Goal: Task Accomplishment & Management: Use online tool/utility

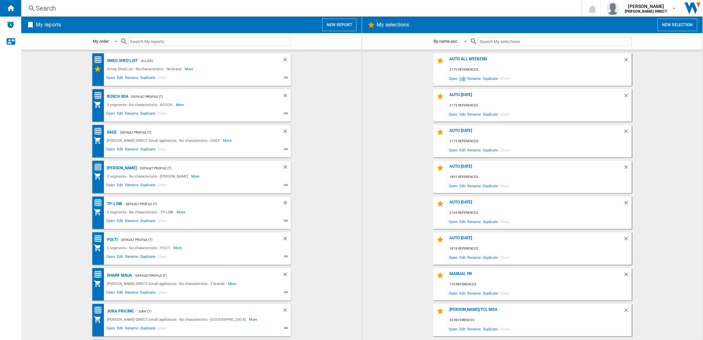
click at [463, 79] on span "Edit" at bounding box center [463, 78] width 8 height 9
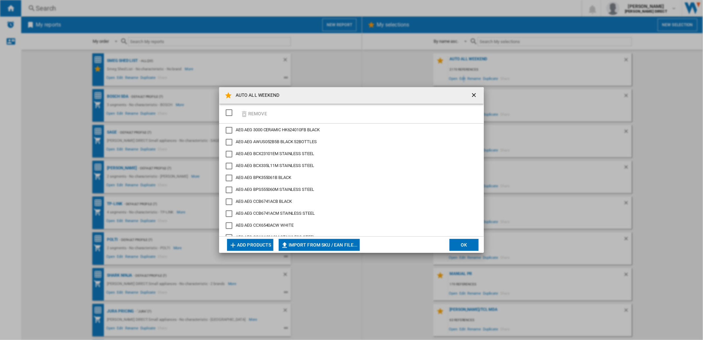
click at [228, 113] on div "SELECTIONS.EDITION_POPUP.SELECT_DESELECT" at bounding box center [229, 112] width 7 height 7
click at [254, 111] on button "Remove" at bounding box center [253, 114] width 31 height 16
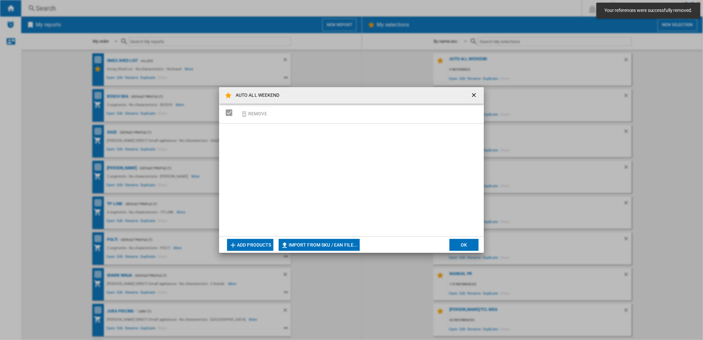
click at [337, 246] on button "Import from SKU / EAN file..." at bounding box center [319, 245] width 81 height 12
type input "**********"
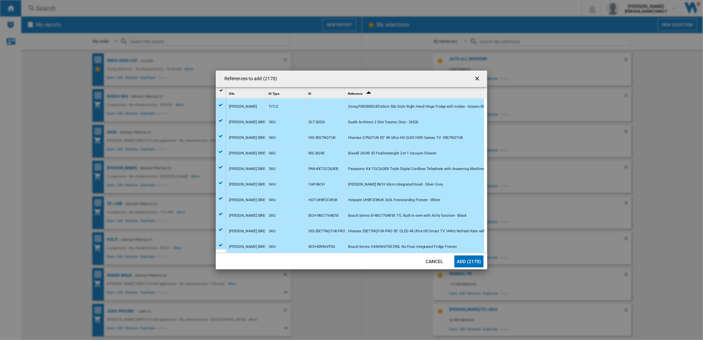
click at [466, 256] on button "Add (2170)" at bounding box center [469, 261] width 29 height 12
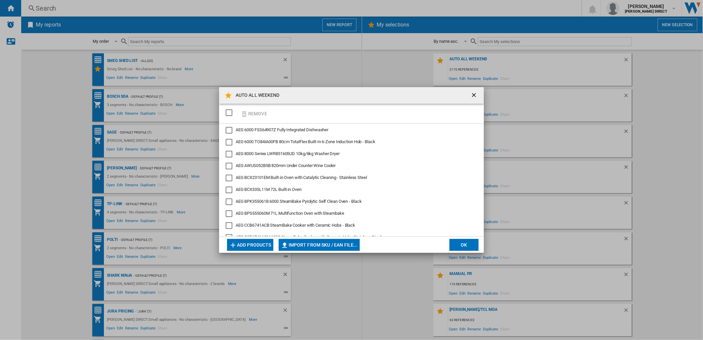
click at [470, 247] on button "OK" at bounding box center [464, 245] width 29 height 12
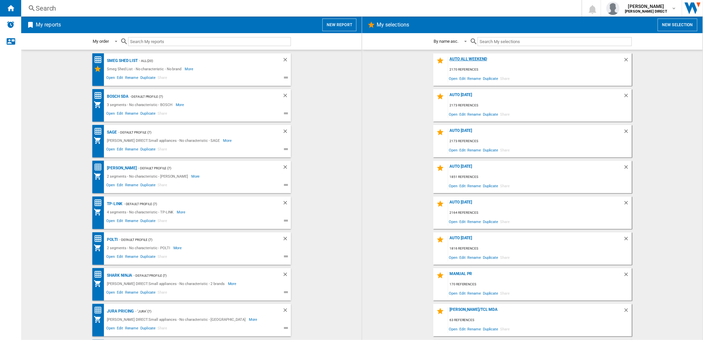
click at [472, 61] on div "AUTO ALL WEEKEND" at bounding box center [535, 61] width 175 height 9
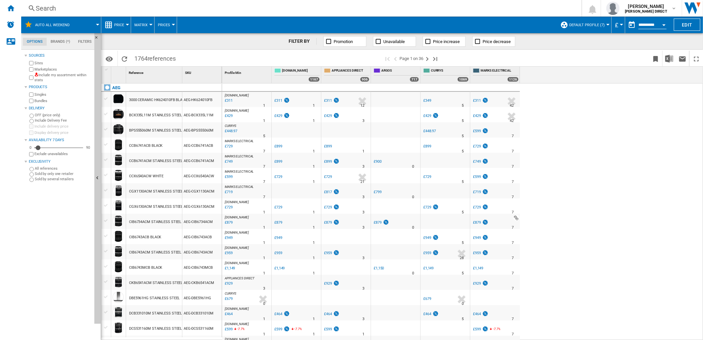
click at [136, 21] on button "Matrix" at bounding box center [142, 25] width 17 height 17
click at [144, 53] on button "Ranking" at bounding box center [147, 57] width 32 height 16
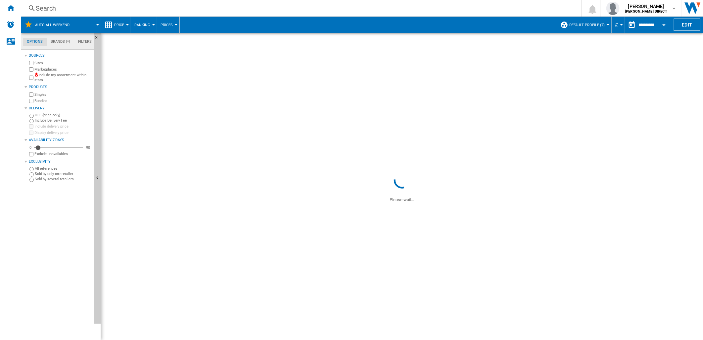
click at [142, 22] on button "Ranking" at bounding box center [143, 25] width 19 height 17
click at [145, 38] on span "Matrix" at bounding box center [143, 41] width 14 height 6
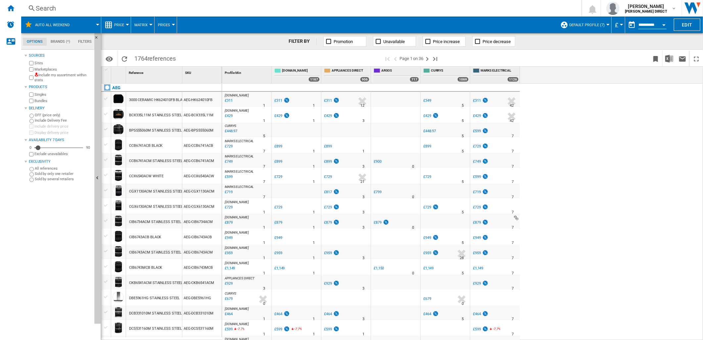
click at [56, 77] on label "Include my assortment within stats" at bounding box center [62, 78] width 57 height 10
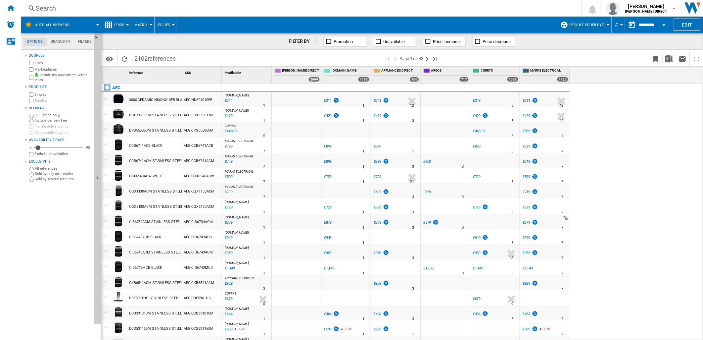
click at [42, 100] on label "Bundles" at bounding box center [62, 100] width 57 height 5
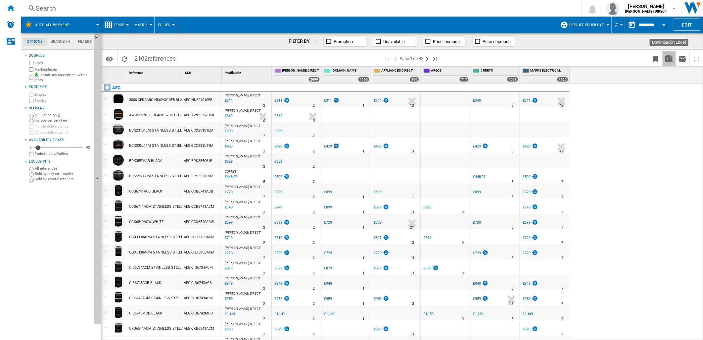
click at [667, 58] on img "Download in Excel" at bounding box center [669, 59] width 8 height 8
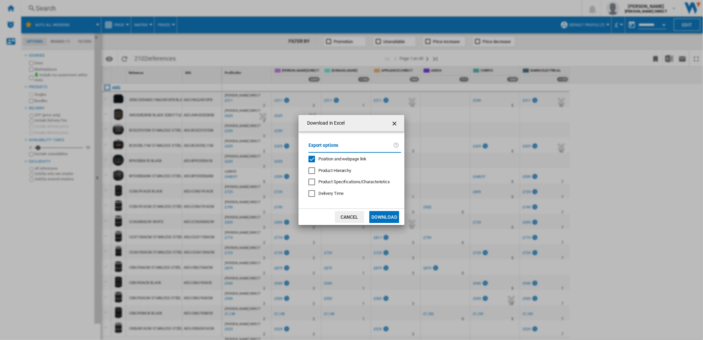
click at [323, 156] on span "Position and webpage link" at bounding box center [343, 158] width 48 height 5
click at [383, 219] on button "Download" at bounding box center [384, 217] width 30 height 12
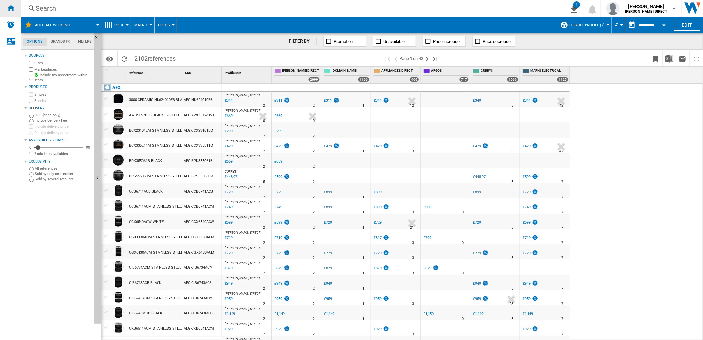
click at [14, 10] on ng-md-icon "Home" at bounding box center [11, 8] width 8 height 8
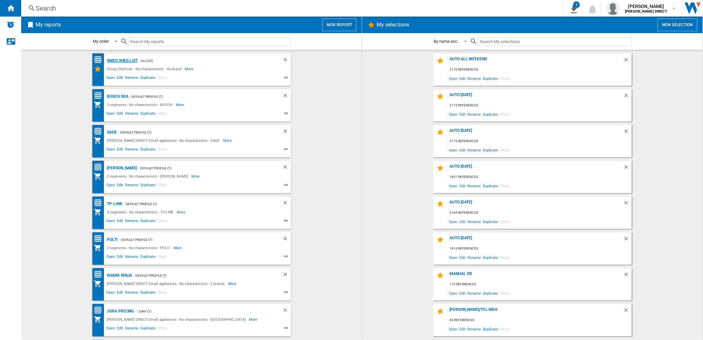
click at [111, 59] on div "Smeg Shed List" at bounding box center [122, 61] width 32 height 8
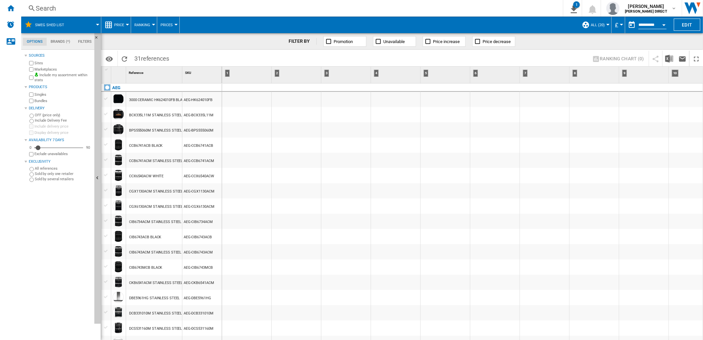
click at [147, 23] on span "Ranking" at bounding box center [142, 25] width 16 height 4
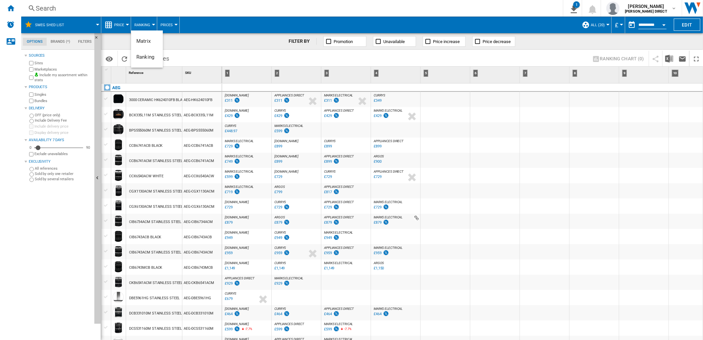
click at [13, 10] on md-backdrop at bounding box center [351, 170] width 703 height 340
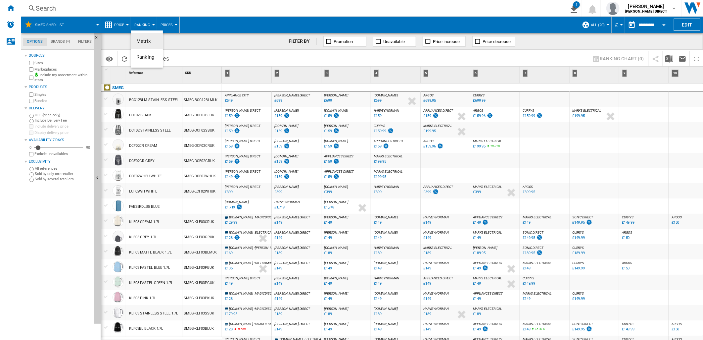
click at [11, 9] on md-backdrop at bounding box center [351, 170] width 703 height 340
click at [11, 9] on ng-md-icon "Home" at bounding box center [11, 8] width 8 height 8
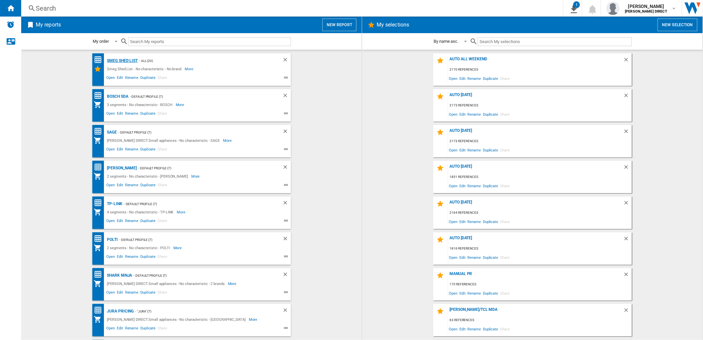
click at [116, 62] on div "Smeg Shed List" at bounding box center [122, 61] width 32 height 8
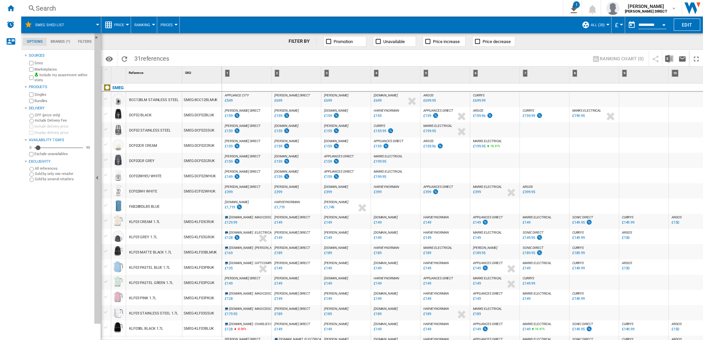
click at [148, 25] on span "Ranking" at bounding box center [142, 25] width 16 height 4
click at [147, 61] on button "Ranking" at bounding box center [147, 57] width 32 height 16
click at [311, 101] on div "[PERSON_NAME] DIRECT : [PERSON_NAME] DIRECT 0.0 % £699 % N/A [PERSON_NAME] DIRE…" at bounding box center [296, 100] width 47 height 15
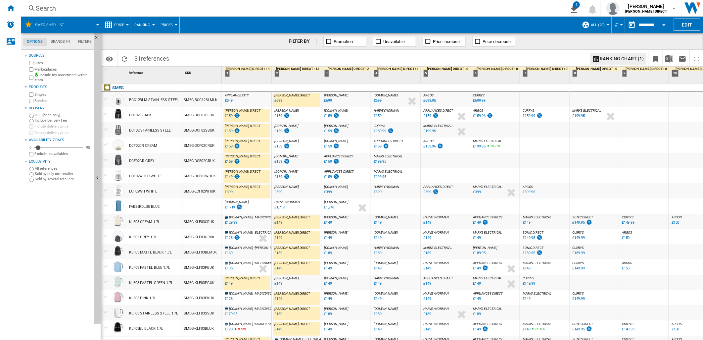
click at [600, 23] on span "All (20)" at bounding box center [598, 25] width 14 height 4
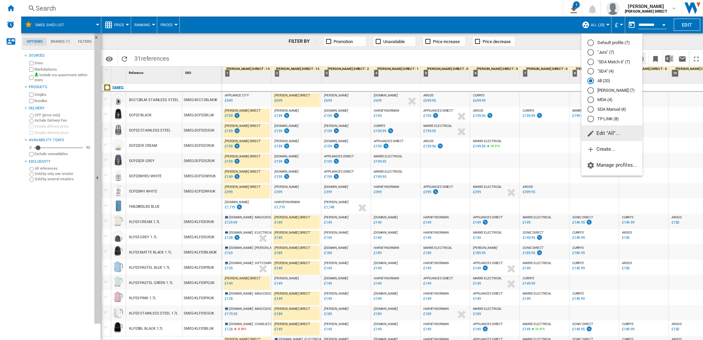
click at [249, 55] on md-backdrop at bounding box center [351, 170] width 703 height 340
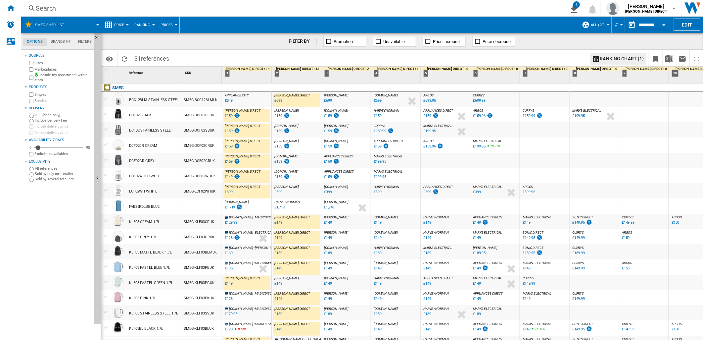
scroll to position [74, 0]
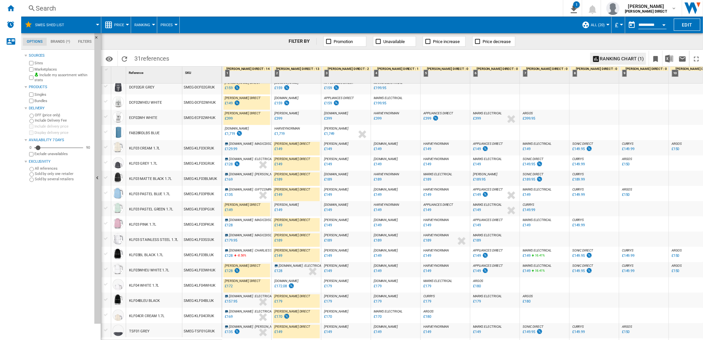
click at [45, 68] on label "Marketplaces" at bounding box center [62, 69] width 57 height 5
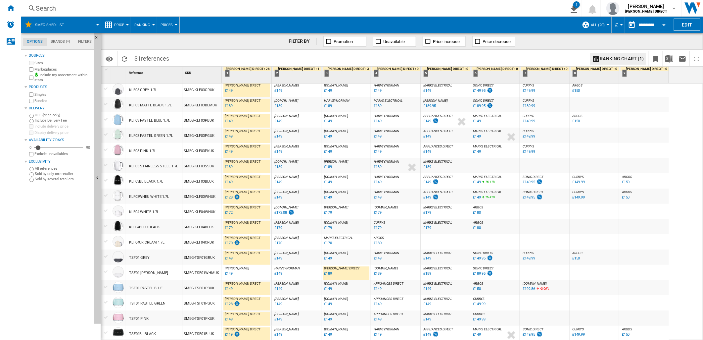
scroll to position [221, 0]
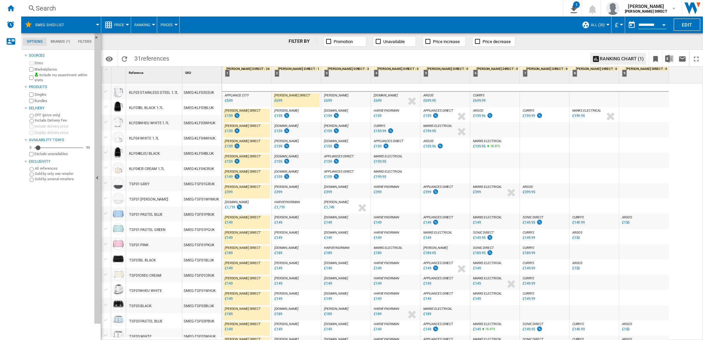
scroll to position [221, 0]
